Goal: Check status: Check status

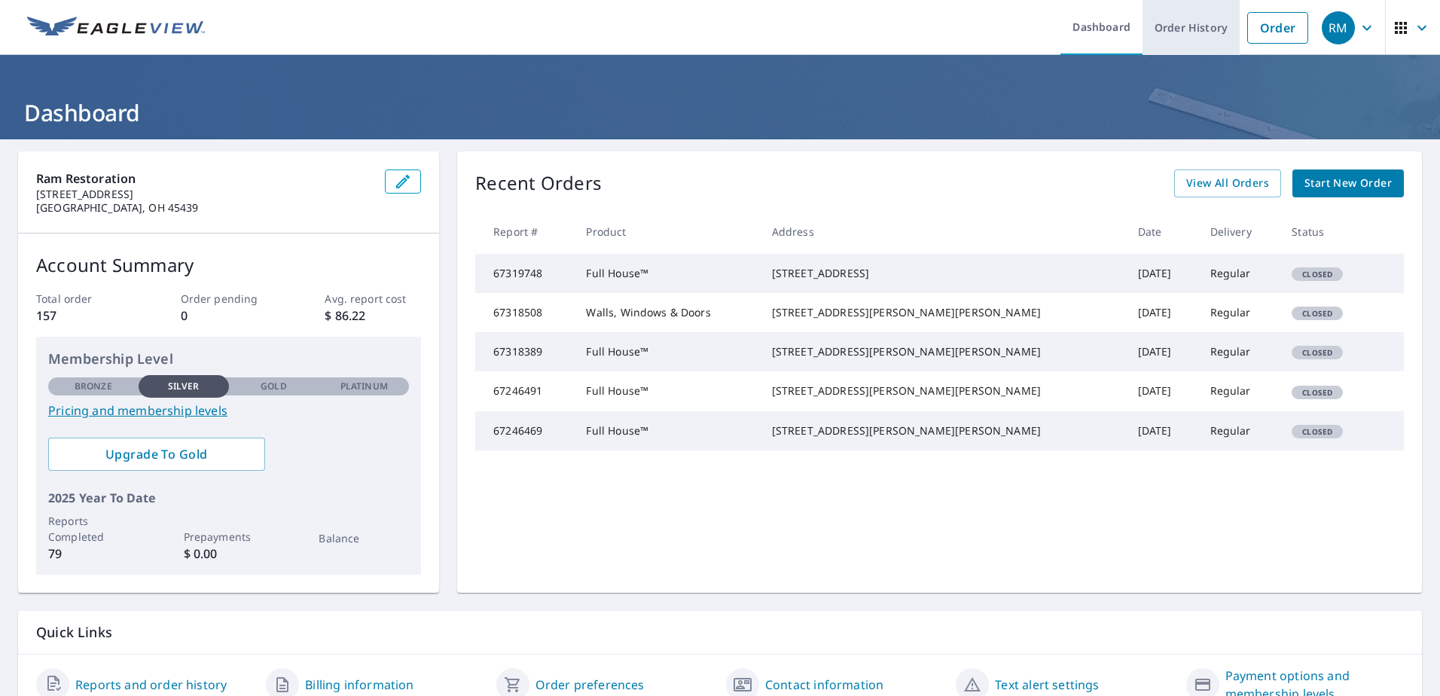
click at [1172, 35] on link "Order History" at bounding box center [1191, 27] width 97 height 55
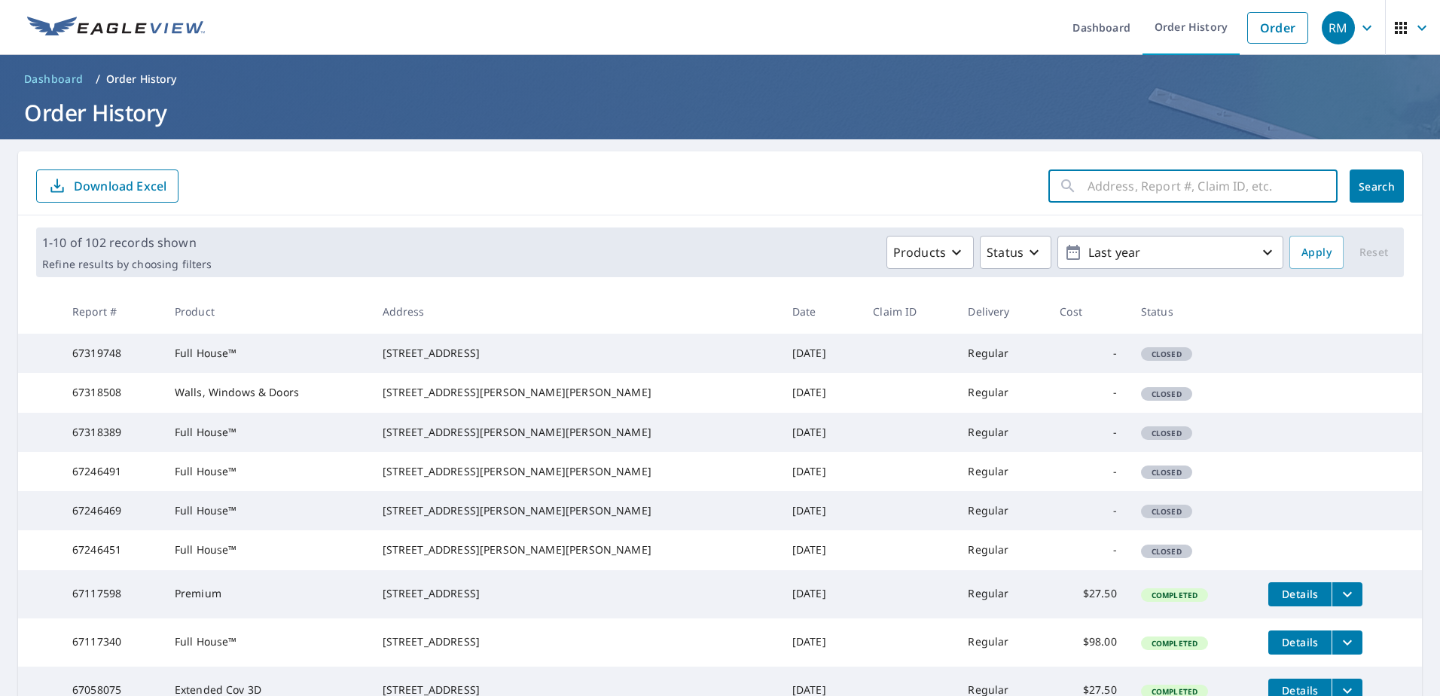
click at [1149, 187] on input "text" at bounding box center [1213, 186] width 250 height 42
type input "[PERSON_NAME]"
click button "Search" at bounding box center [1377, 186] width 54 height 33
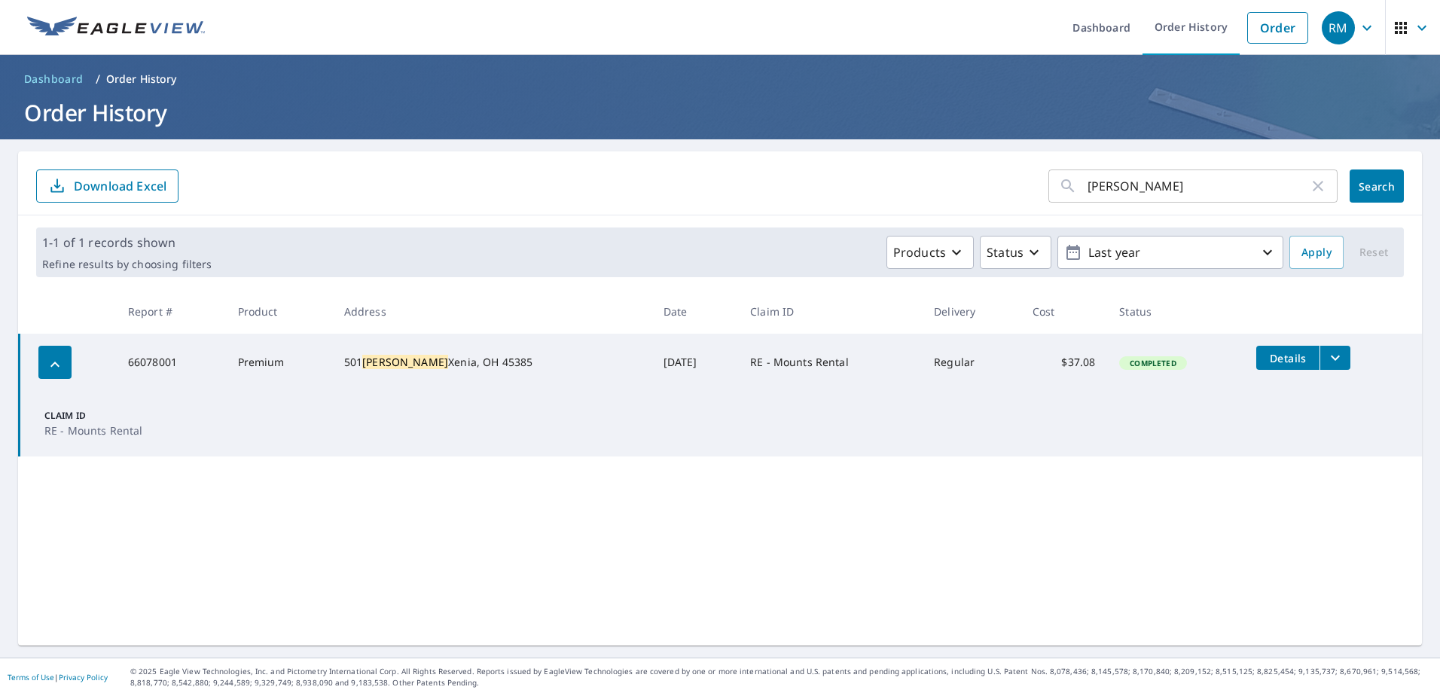
click at [1320, 359] on button "filesDropdownBtn-66078001" at bounding box center [1335, 358] width 31 height 24
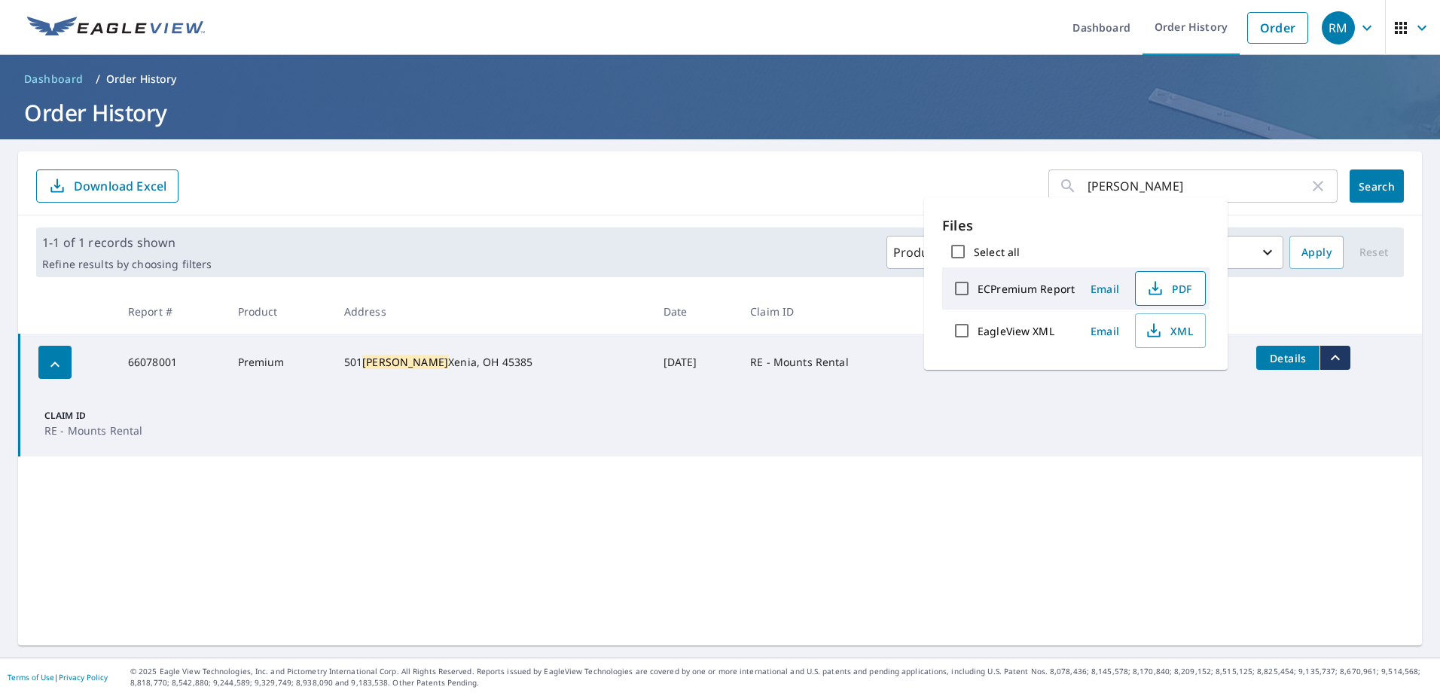
click at [1185, 287] on span "PDF" at bounding box center [1169, 289] width 48 height 18
click at [1312, 184] on icon "button" at bounding box center [1318, 186] width 18 height 18
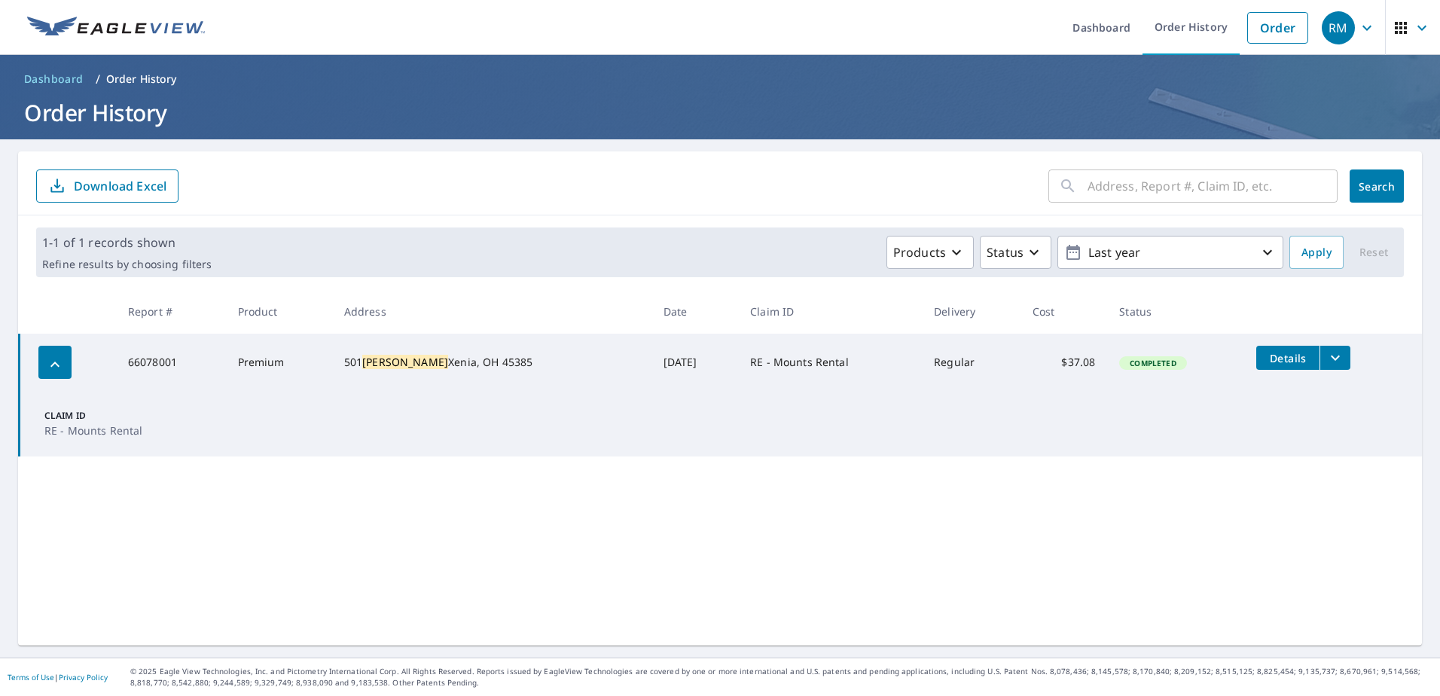
click at [1224, 188] on input "text" at bounding box center [1213, 186] width 250 height 42
type input "Ruffed Grouse"
click at [1362, 188] on span "Search" at bounding box center [1377, 186] width 30 height 14
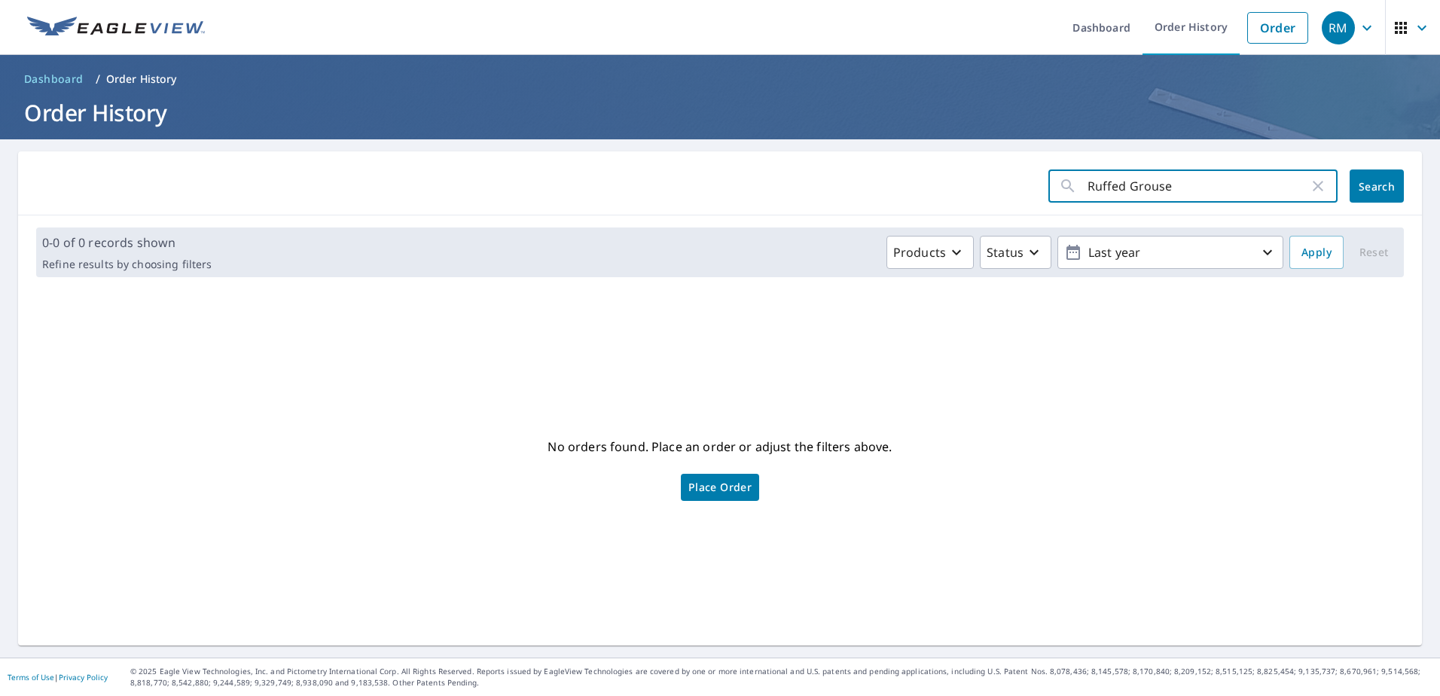
drag, startPoint x: 1215, startPoint y: 182, endPoint x: 1030, endPoint y: 182, distance: 185.3
click at [1030, 182] on form "Ruffed Grouse ​ Search" at bounding box center [720, 186] width 1368 height 33
type input "3181 Ruffed"
click button "Search" at bounding box center [1377, 186] width 54 height 33
click at [1157, 189] on input "3181 Ruffed" at bounding box center [1198, 186] width 221 height 42
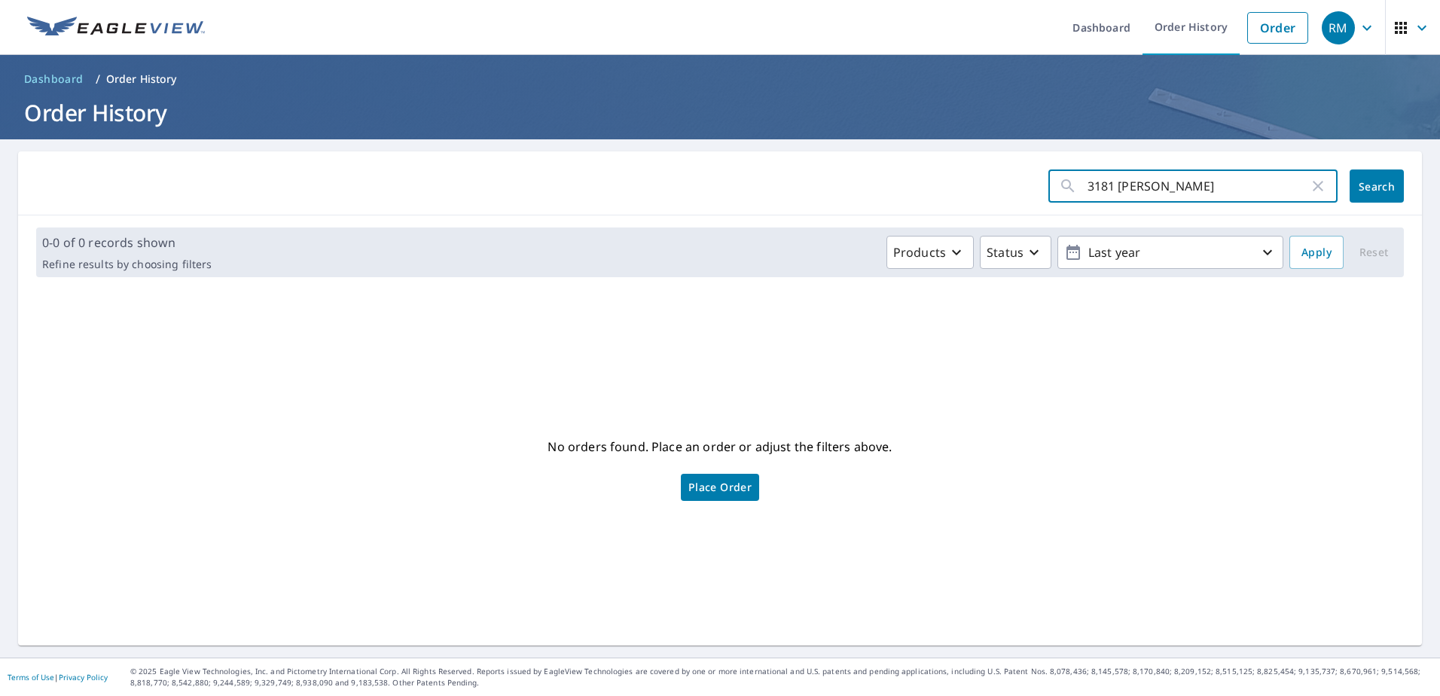
type input "3181 Ruf"
click button "Search" at bounding box center [1377, 186] width 54 height 33
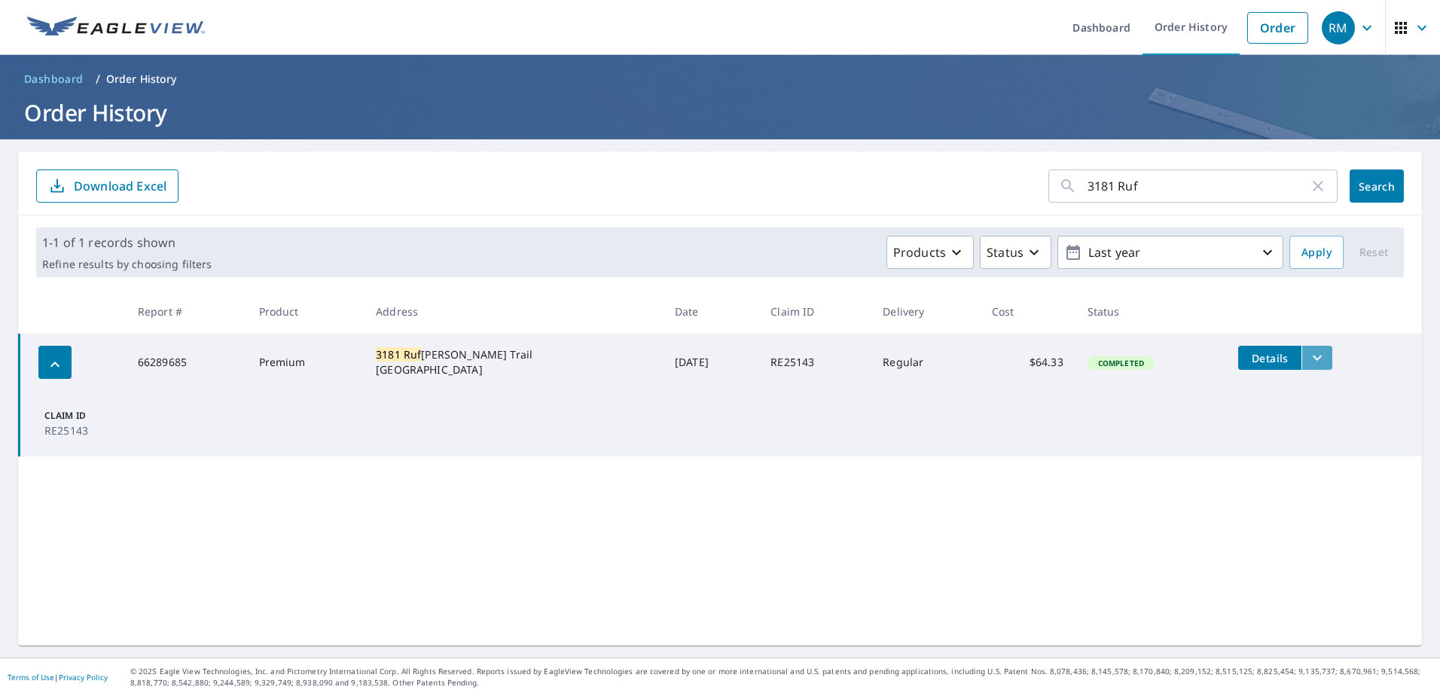
click at [1313, 359] on icon "filesDropdownBtn-66289685" at bounding box center [1318, 358] width 18 height 18
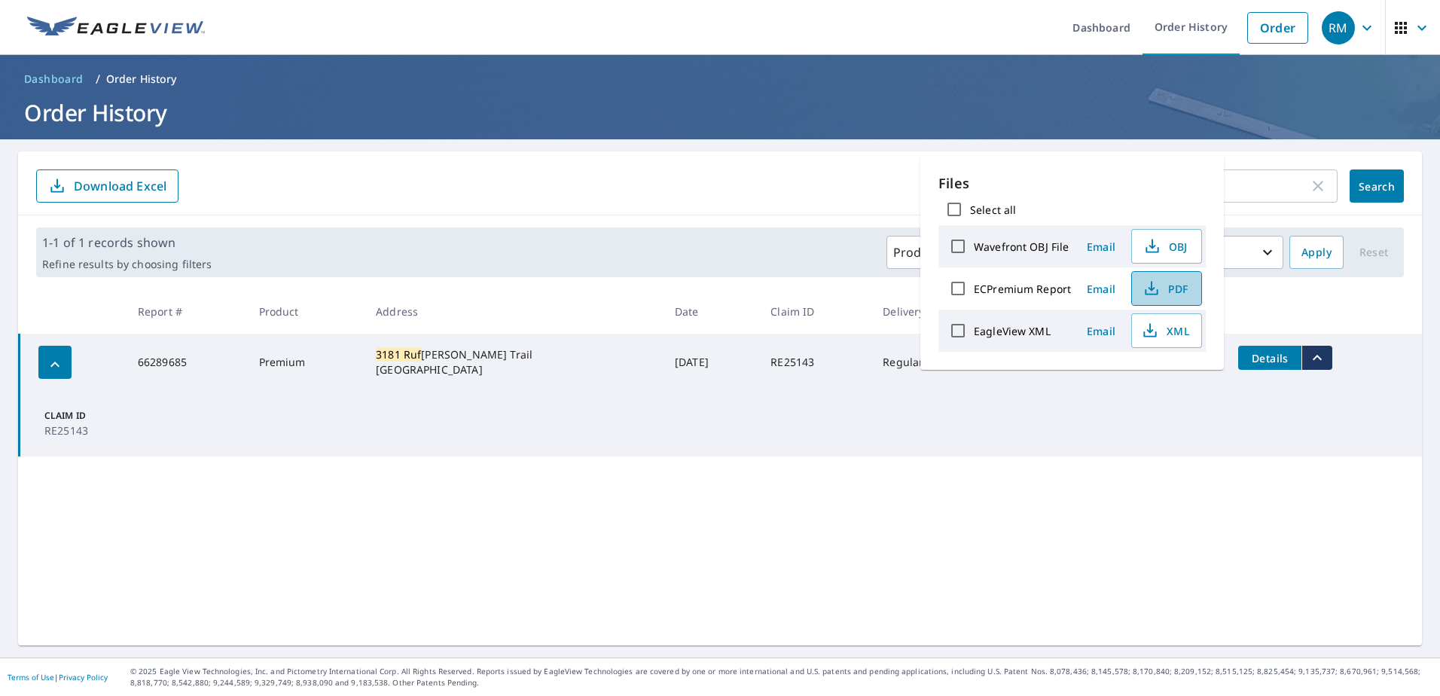
click at [1165, 286] on span "PDF" at bounding box center [1165, 289] width 48 height 18
